Goal: Task Accomplishment & Management: Use online tool/utility

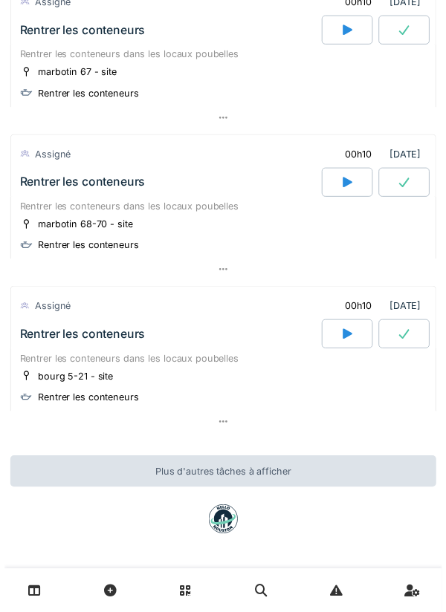
scroll to position [4522, 0]
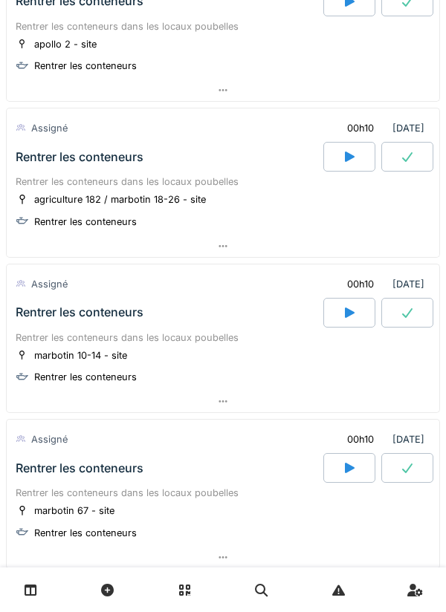
scroll to position [4536, 0]
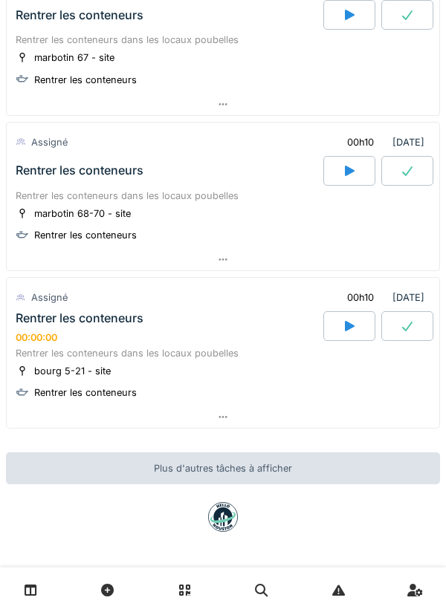
click at [355, 317] on div at bounding box center [349, 326] width 52 height 30
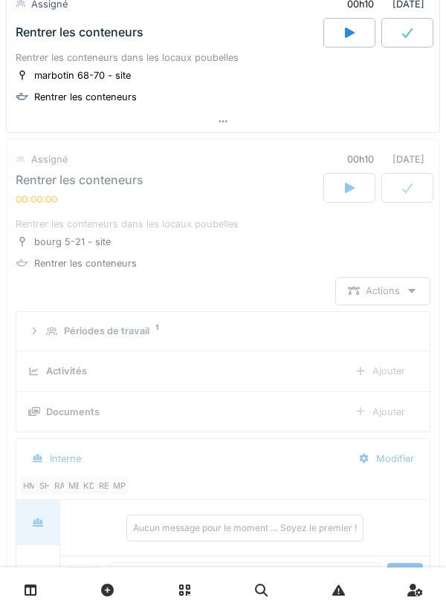
scroll to position [4753, 0]
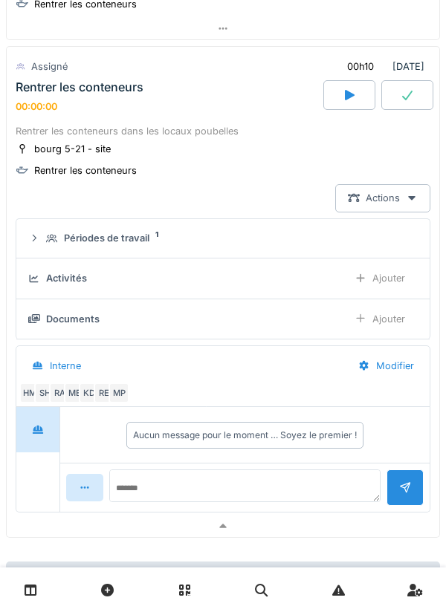
click at [360, 110] on div at bounding box center [349, 95] width 52 height 30
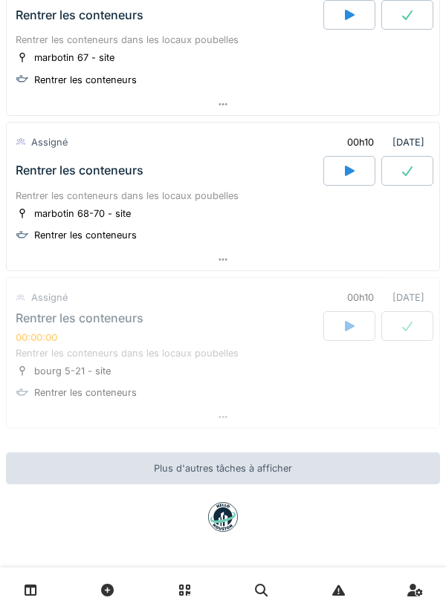
scroll to position [4536, 0]
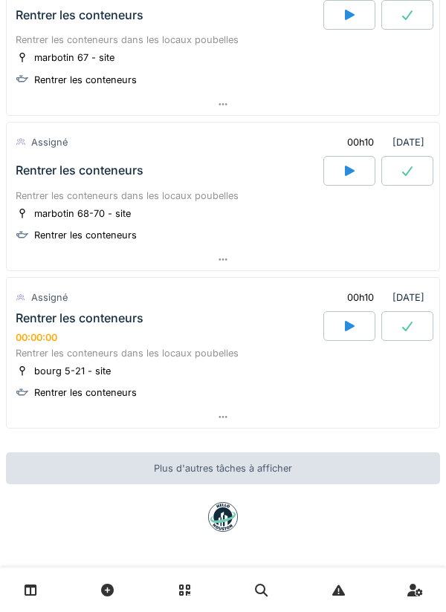
click at [343, 313] on div at bounding box center [349, 326] width 52 height 30
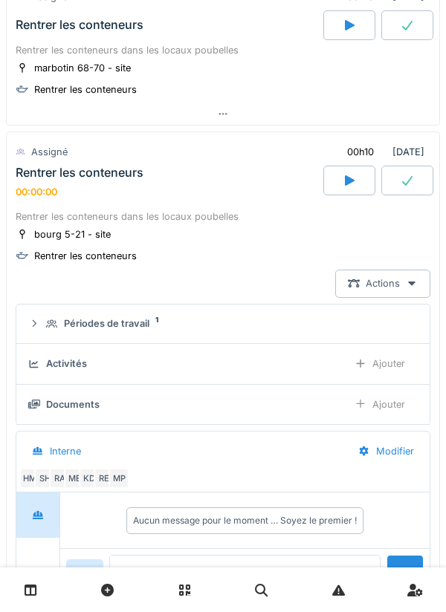
scroll to position [4656, 0]
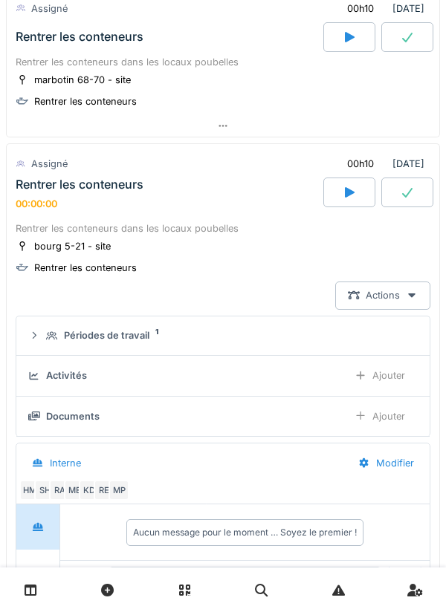
click at [342, 198] on icon at bounding box center [349, 193] width 15 height 12
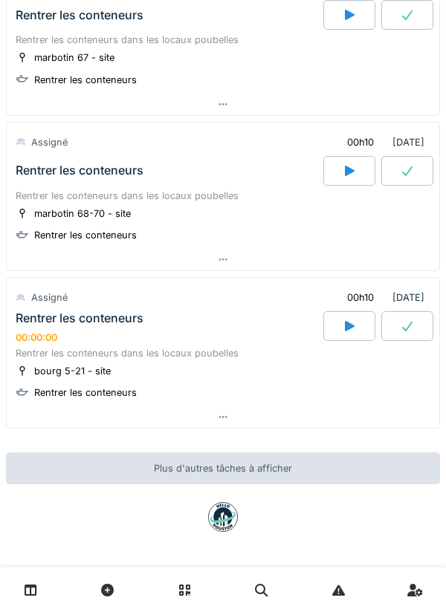
scroll to position [4536, 0]
click at [340, 319] on div at bounding box center [349, 326] width 52 height 30
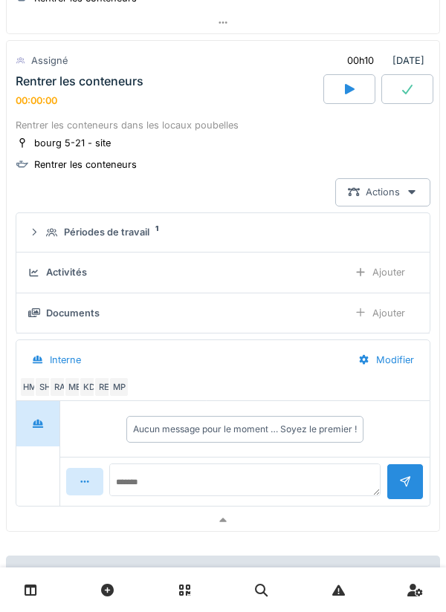
scroll to position [4758, 0]
click at [366, 278] on icon at bounding box center [361, 273] width 12 height 10
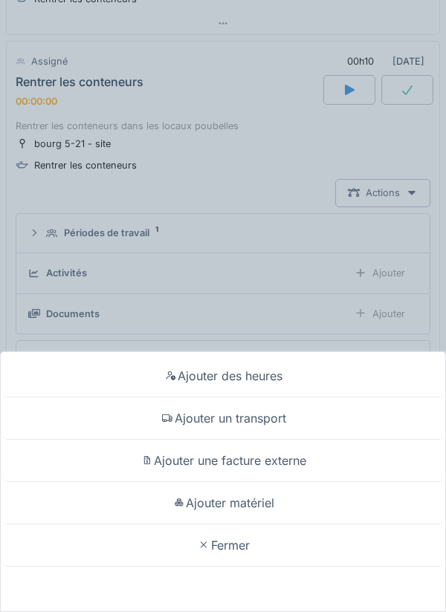
click at [217, 375] on div "Ajouter des heures" at bounding box center [223, 376] width 439 height 42
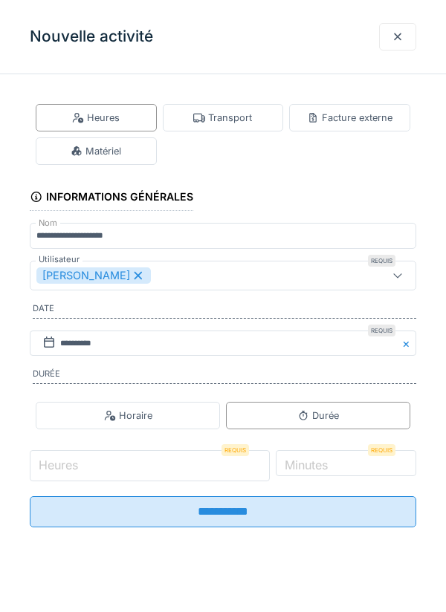
click at [90, 462] on input "Heures" at bounding box center [150, 465] width 240 height 31
type input "*"
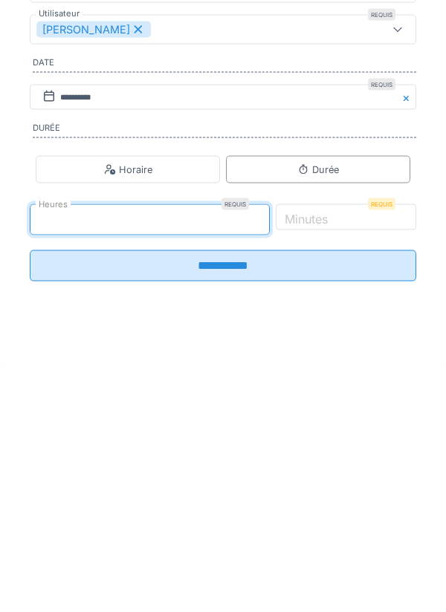
type input "*"
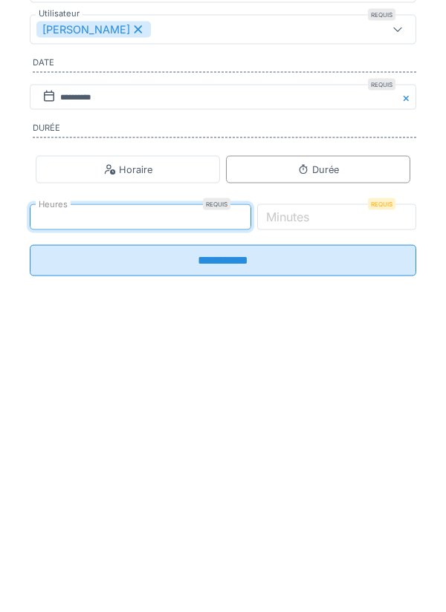
click at [312, 470] on label "Minutes" at bounding box center [287, 463] width 49 height 18
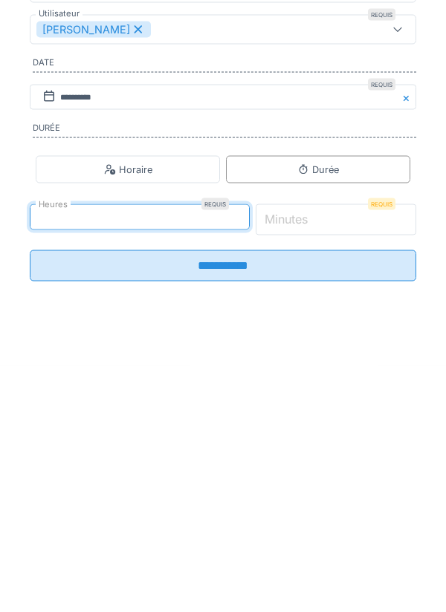
click at [330, 470] on input "*" at bounding box center [336, 465] width 161 height 31
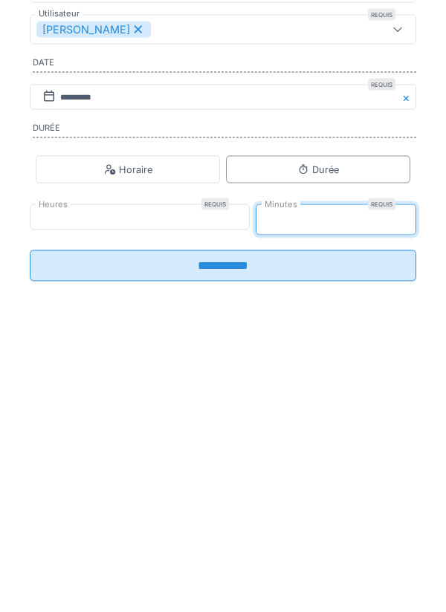
type input "*"
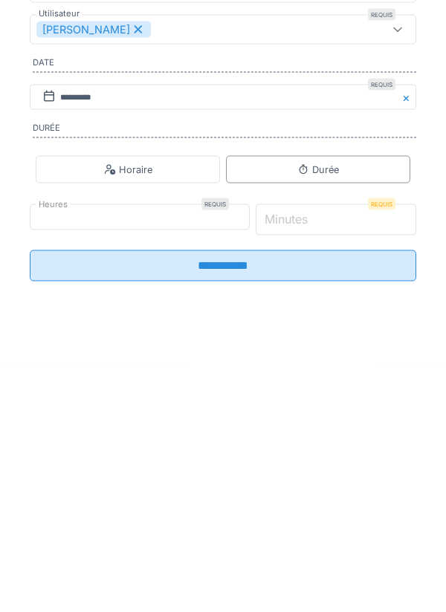
type input "*"
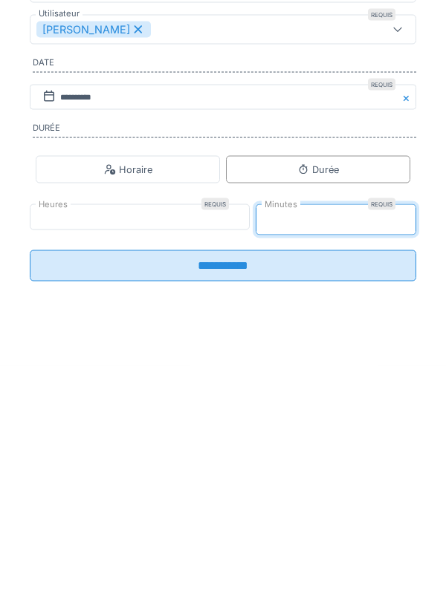
type input "**"
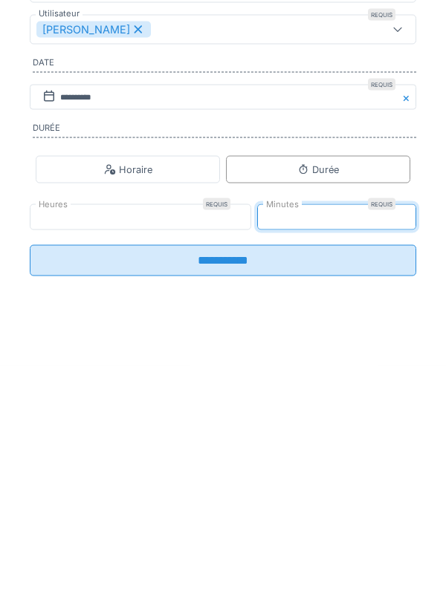
click at [216, 522] on input "**********" at bounding box center [223, 506] width 386 height 31
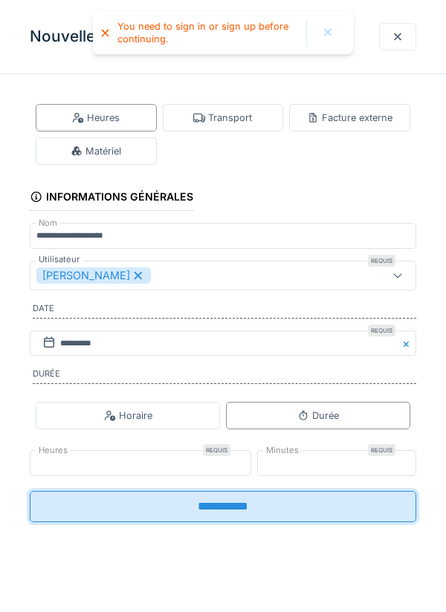
click at [213, 510] on input "**********" at bounding box center [223, 506] width 386 height 31
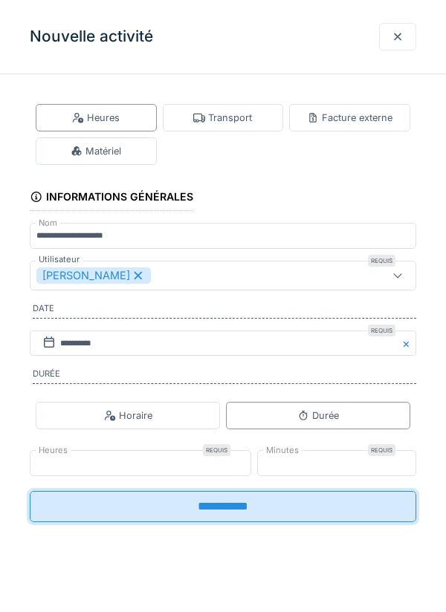
click at [180, 190] on div "Informations générales" at bounding box center [112, 198] width 164 height 25
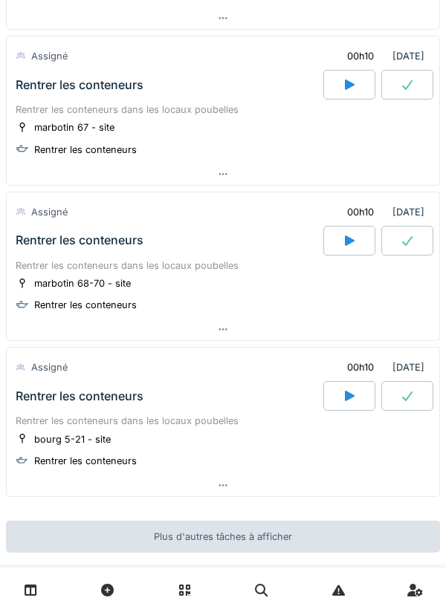
scroll to position [4534, 0]
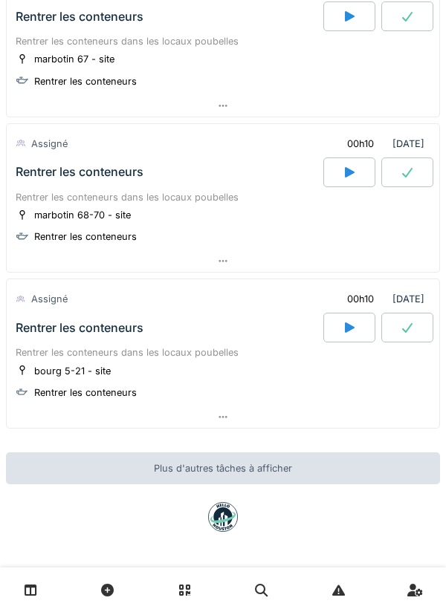
click at [342, 326] on icon at bounding box center [349, 328] width 15 height 12
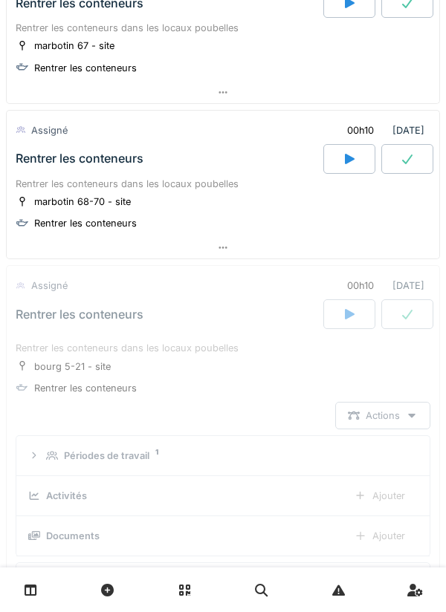
scroll to position [4753, 0]
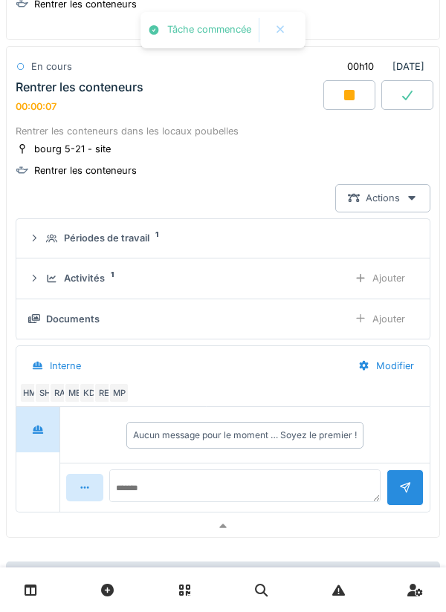
click at [346, 100] on icon at bounding box center [349, 95] width 10 height 10
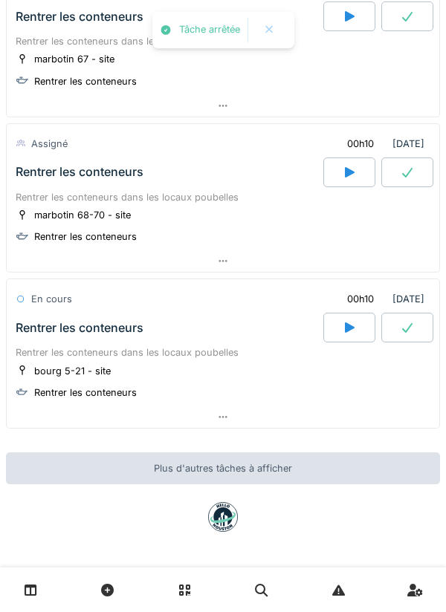
scroll to position [4534, 0]
click at [231, 415] on div at bounding box center [223, 418] width 433 height 22
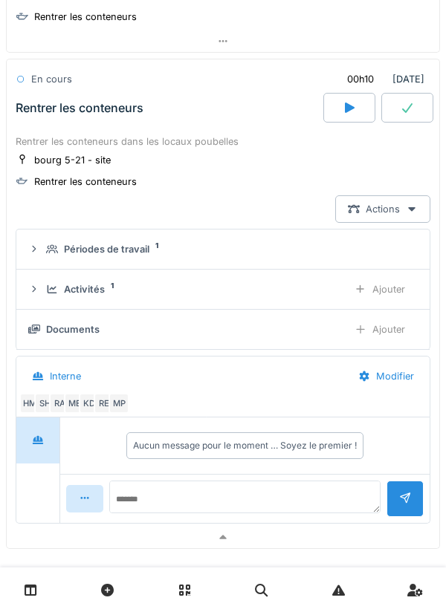
scroll to position [4753, 0]
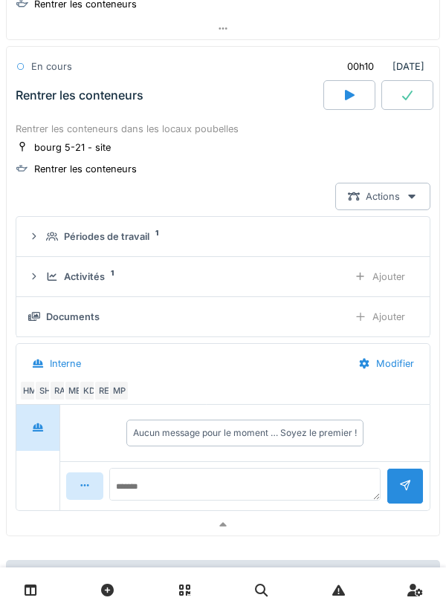
click at [377, 283] on div "Ajouter" at bounding box center [380, 276] width 76 height 27
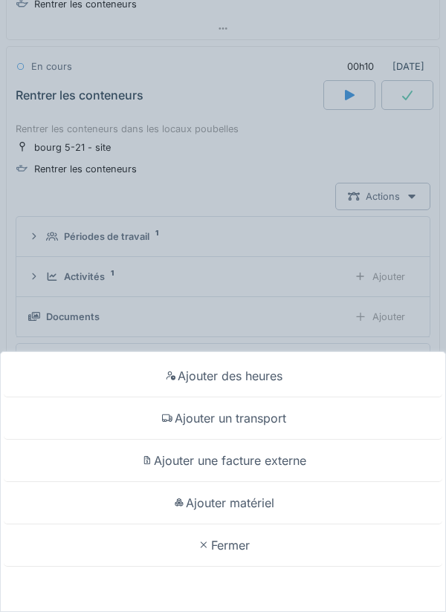
click at [237, 379] on div "Ajouter des heures" at bounding box center [223, 376] width 439 height 42
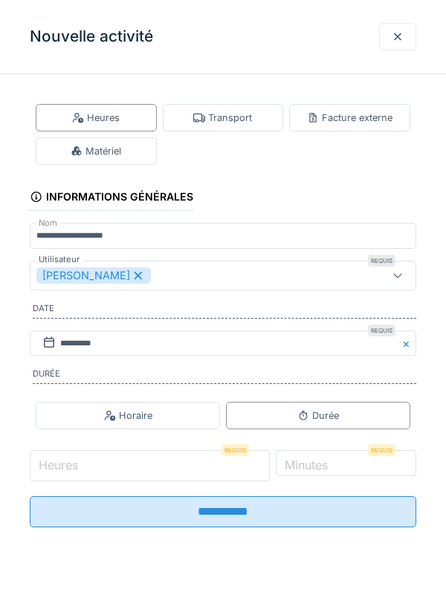
click at [105, 465] on input "Heures" at bounding box center [150, 465] width 240 height 31
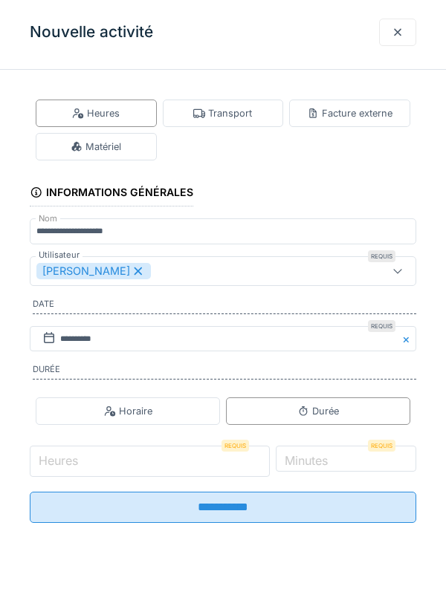
scroll to position [4662, 0]
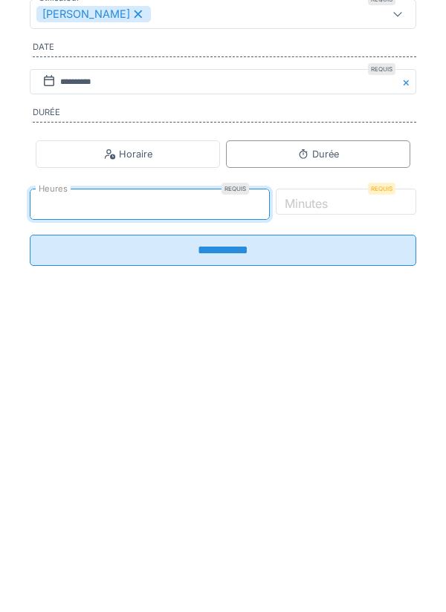
type input "*"
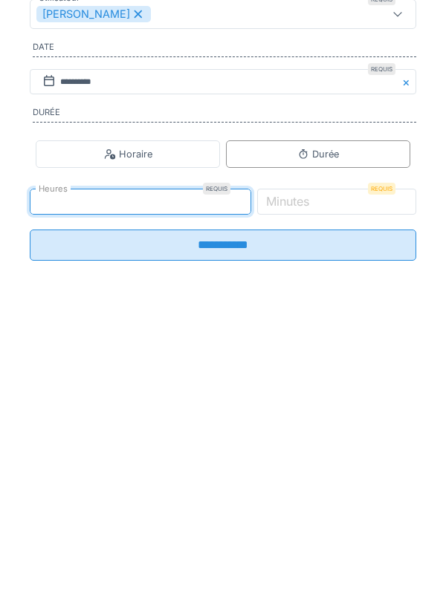
click at [312, 465] on label "Minutes" at bounding box center [287, 463] width 49 height 18
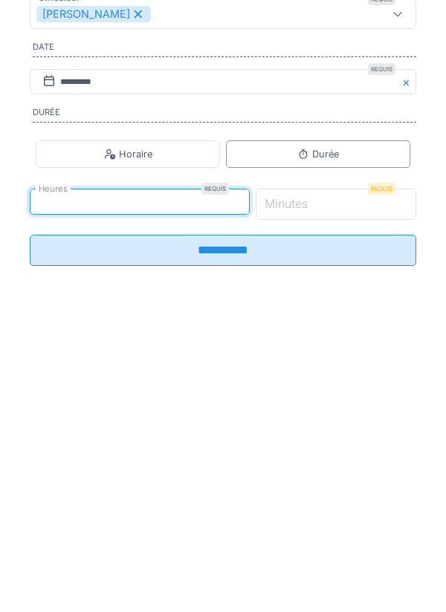
click at [335, 465] on input "*" at bounding box center [336, 465] width 161 height 31
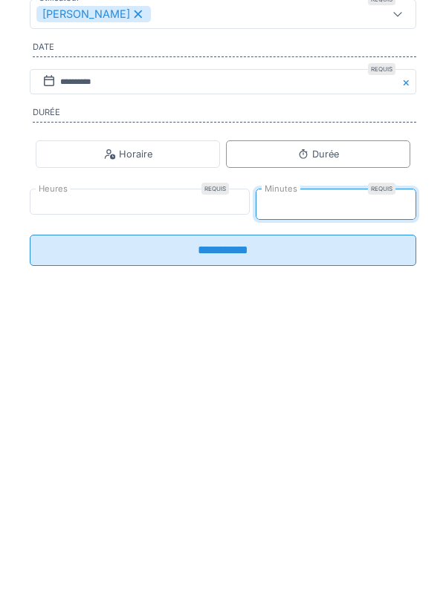
type input "**"
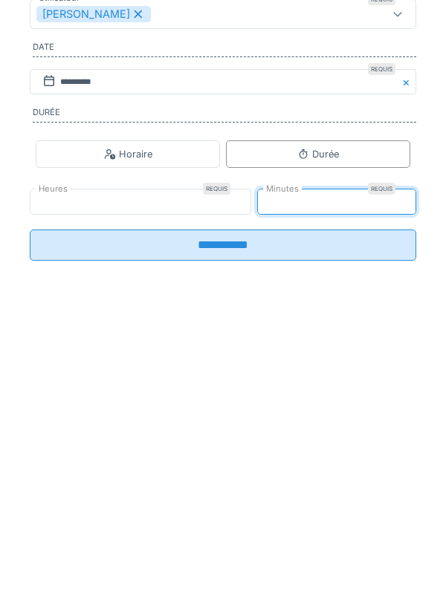
click at [216, 511] on input "**********" at bounding box center [223, 506] width 386 height 31
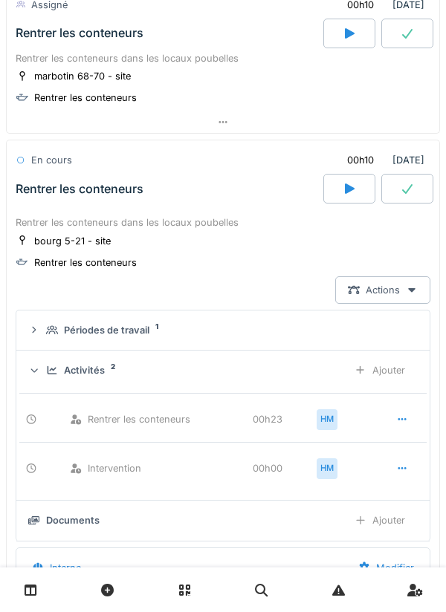
scroll to position [4656, 0]
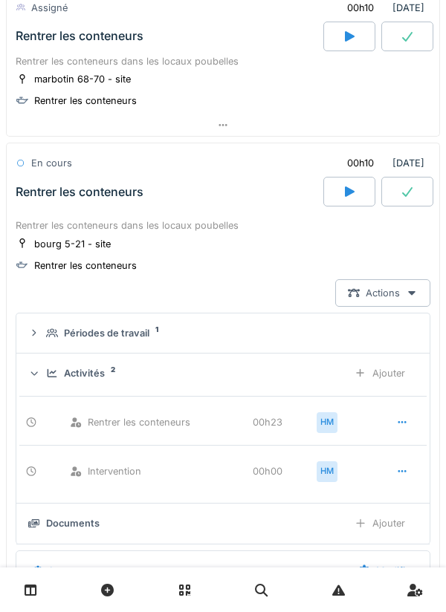
click at [392, 384] on div "Ajouter" at bounding box center [380, 373] width 76 height 27
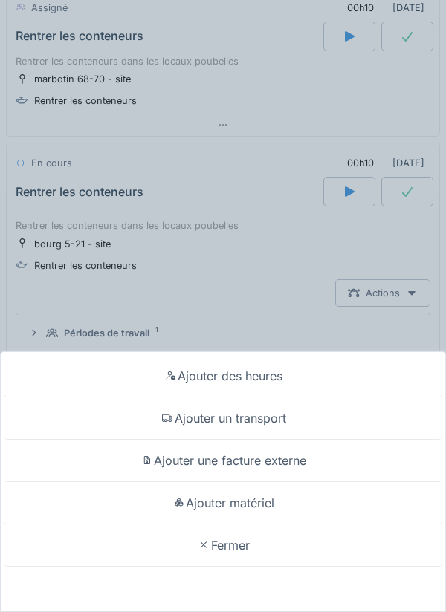
click at [229, 370] on div "Ajouter des heures" at bounding box center [223, 376] width 439 height 42
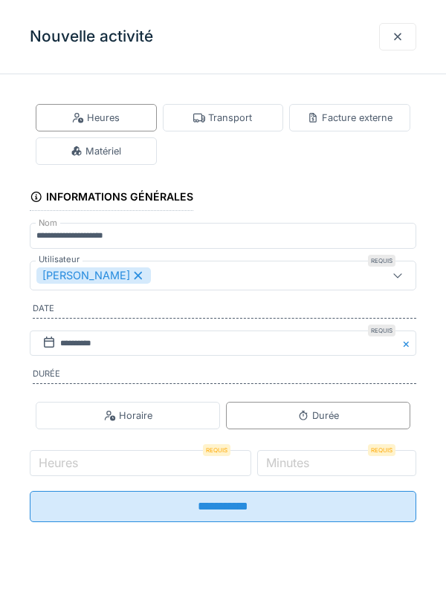
click at [81, 468] on label "Heures" at bounding box center [58, 463] width 45 height 18
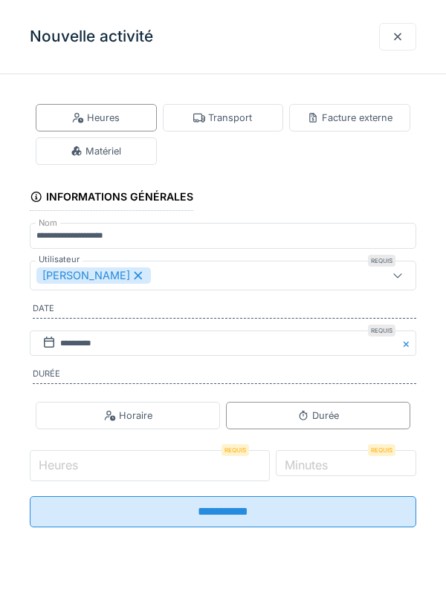
click at [81, 468] on input "Heures" at bounding box center [150, 465] width 240 height 31
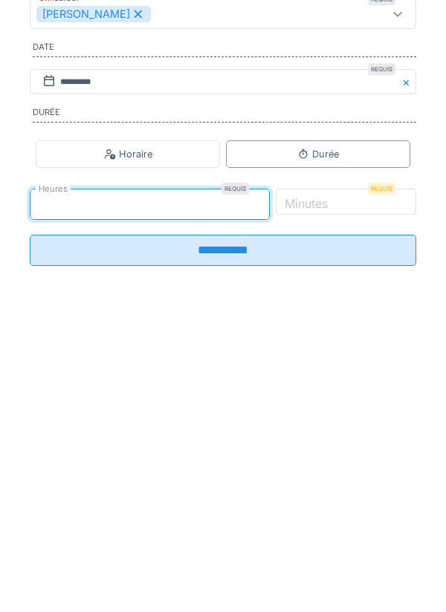
type input "*"
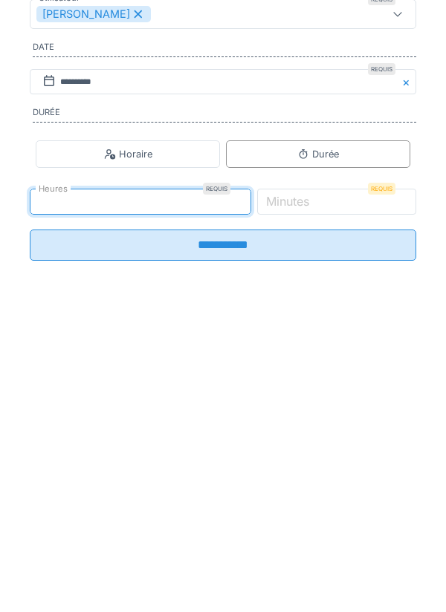
click at [236, 515] on input "**********" at bounding box center [223, 506] width 386 height 31
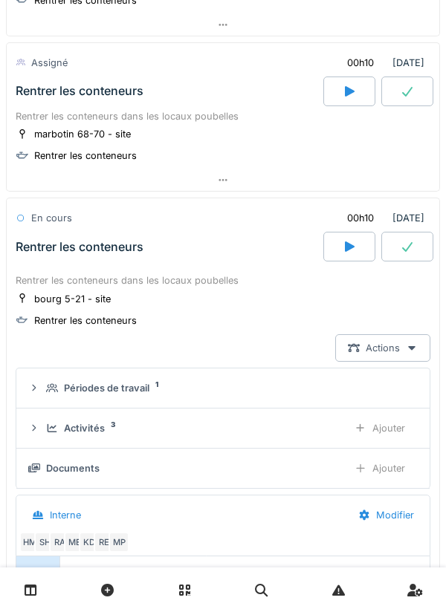
click at [400, 253] on icon at bounding box center [407, 247] width 15 height 12
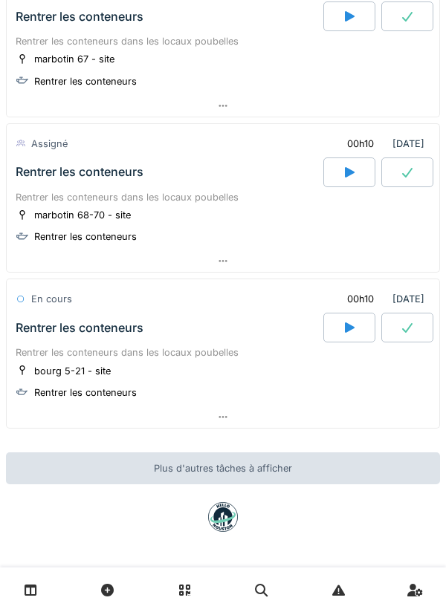
scroll to position [4534, 0]
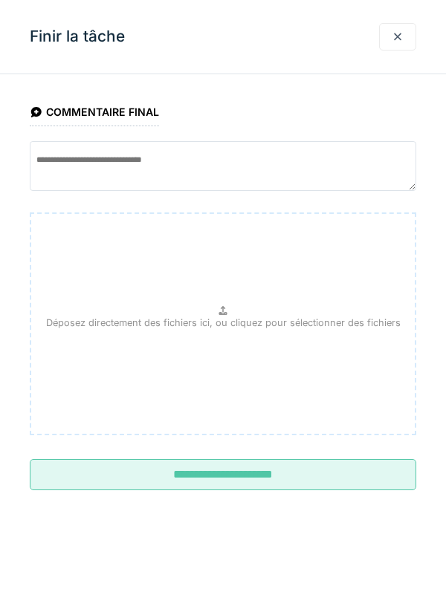
click at [235, 478] on input "**********" at bounding box center [223, 474] width 386 height 31
